Goal: Information Seeking & Learning: Learn about a topic

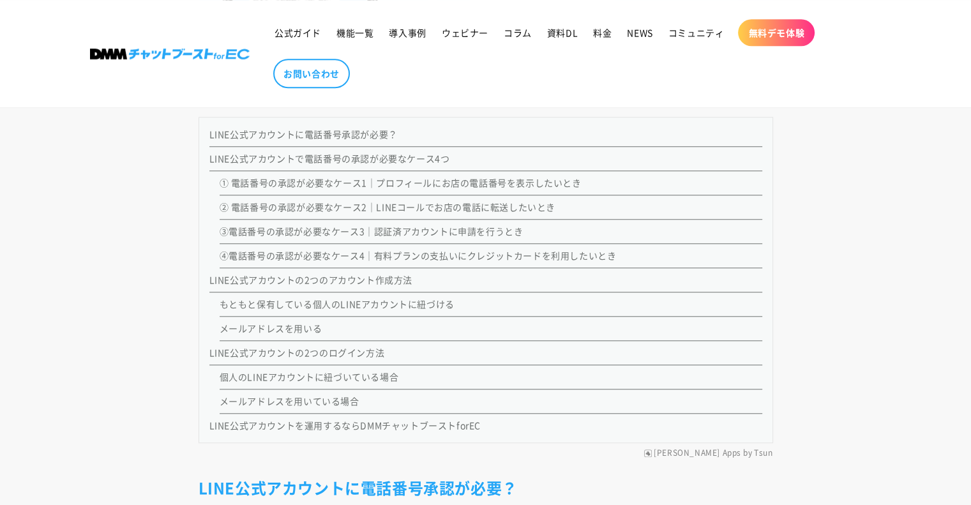
scroll to position [1021, 0]
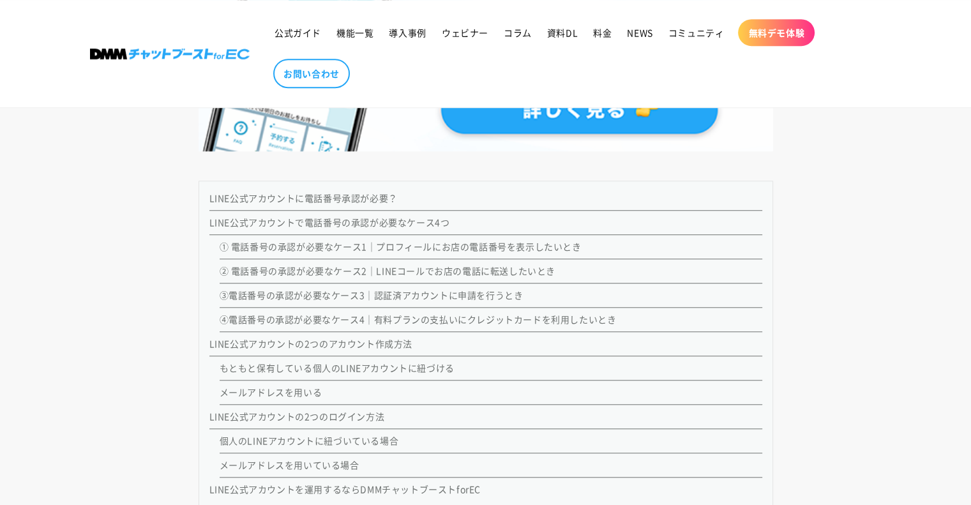
click at [324, 192] on link "LINE公式アカウントに電話番号承認が必要？" at bounding box center [303, 198] width 188 height 13
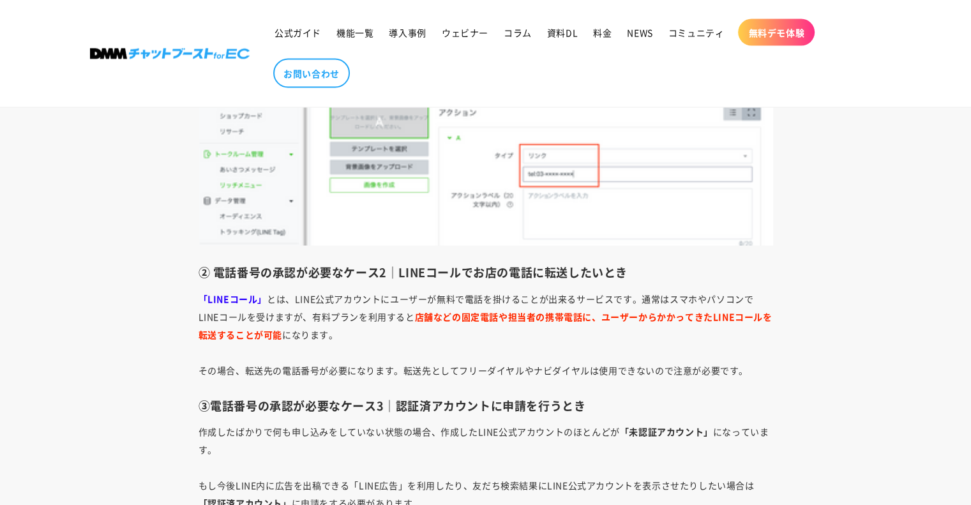
scroll to position [2645, 0]
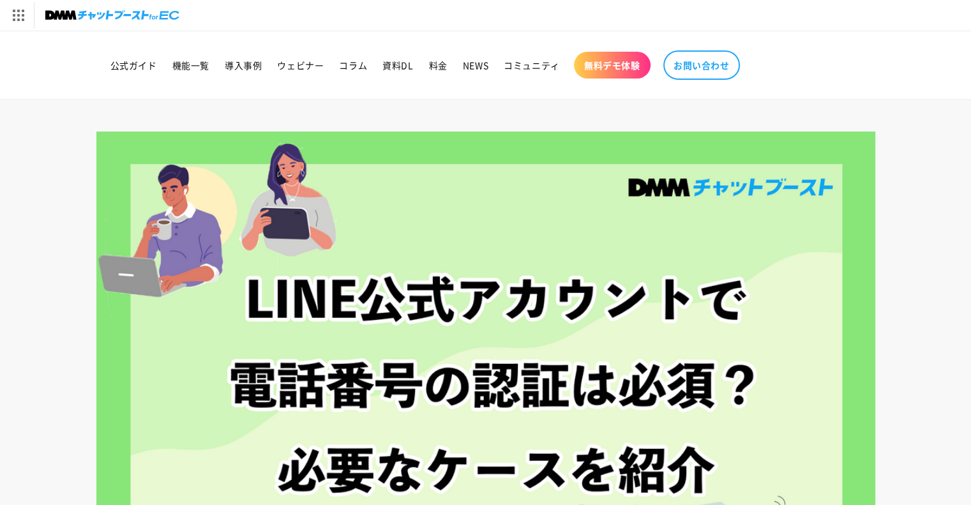
scroll to position [1061, 0]
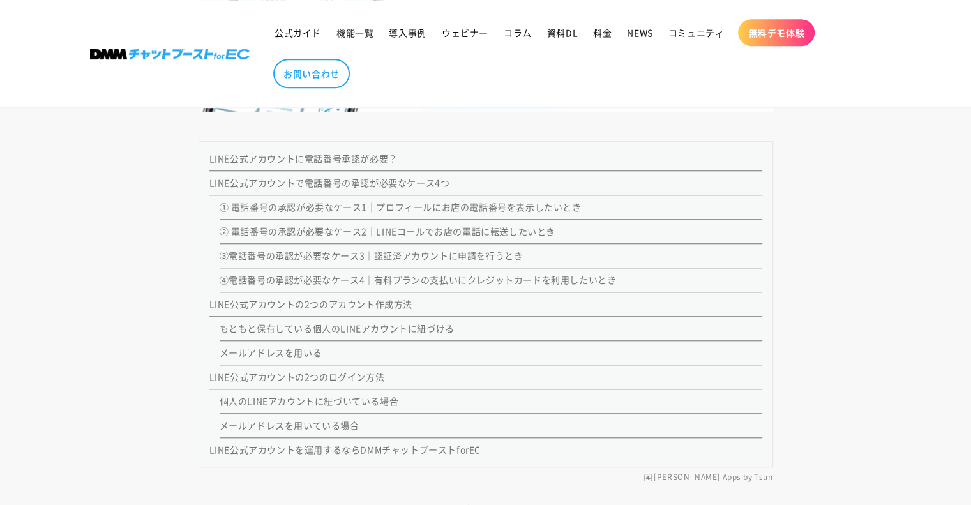
click at [256, 420] on link "メールアドレスを用いている場合" at bounding box center [290, 425] width 140 height 13
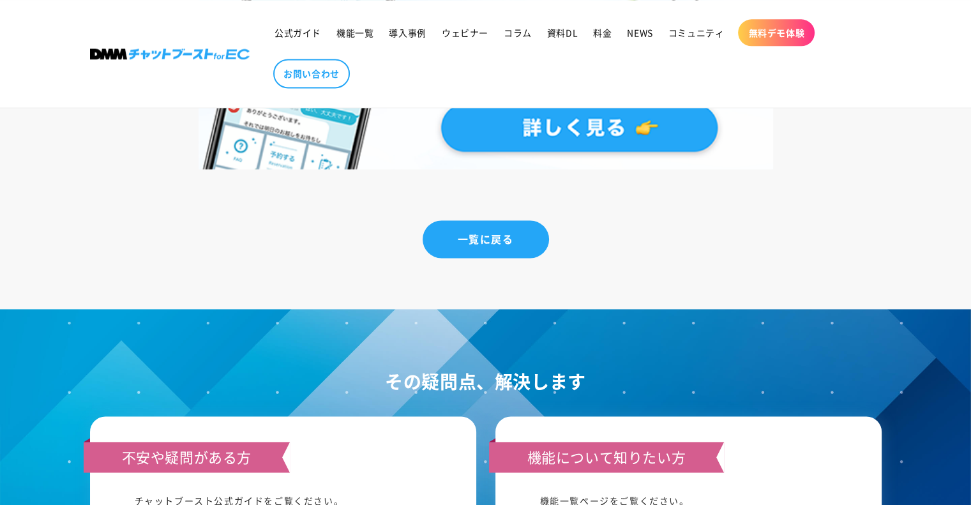
scroll to position [6747, 0]
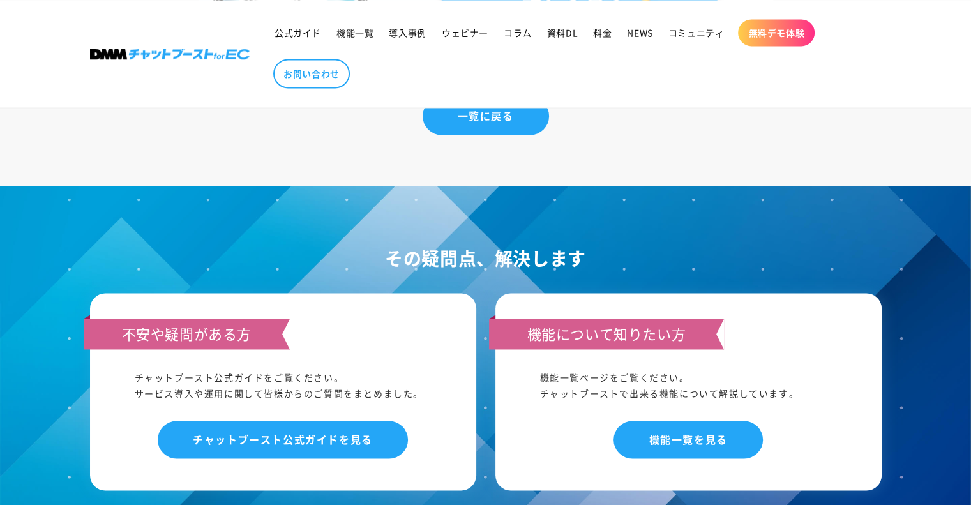
scroll to position [1061, 0]
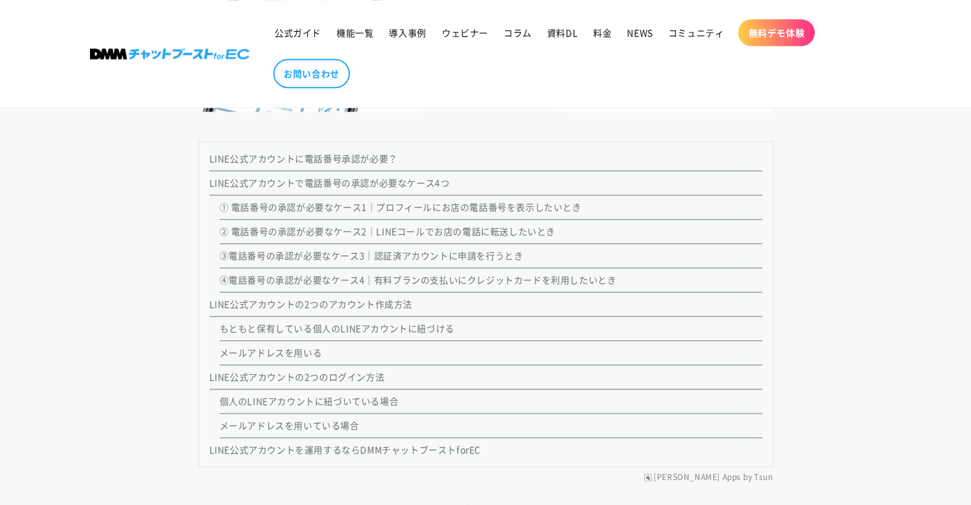
click at [309, 347] on link "メールアドレスを用いる" at bounding box center [271, 352] width 103 height 13
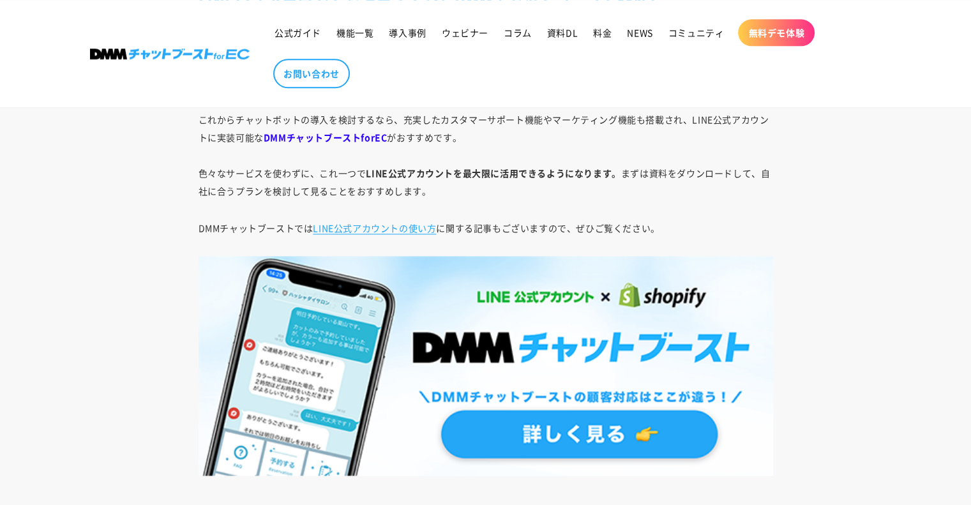
scroll to position [6329, 0]
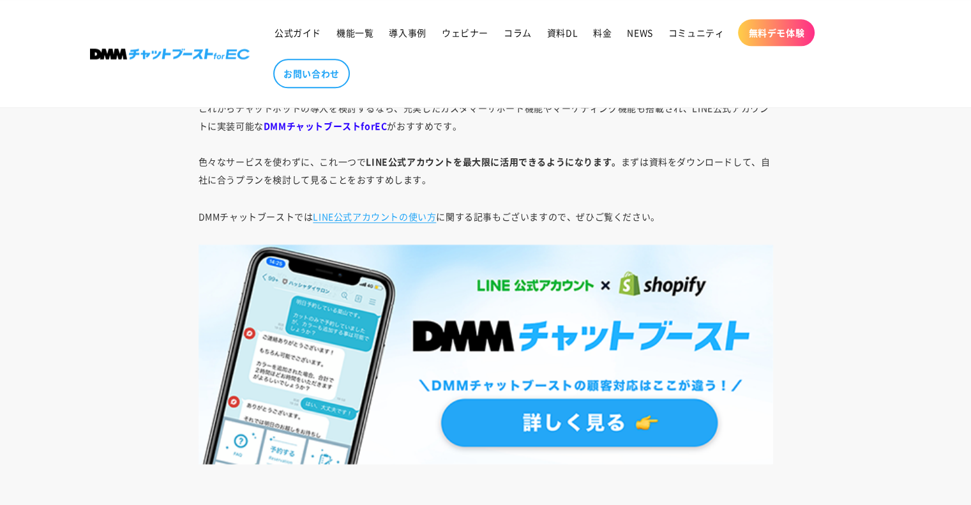
scroll to position [1061, 0]
